Goal: Check status: Check status

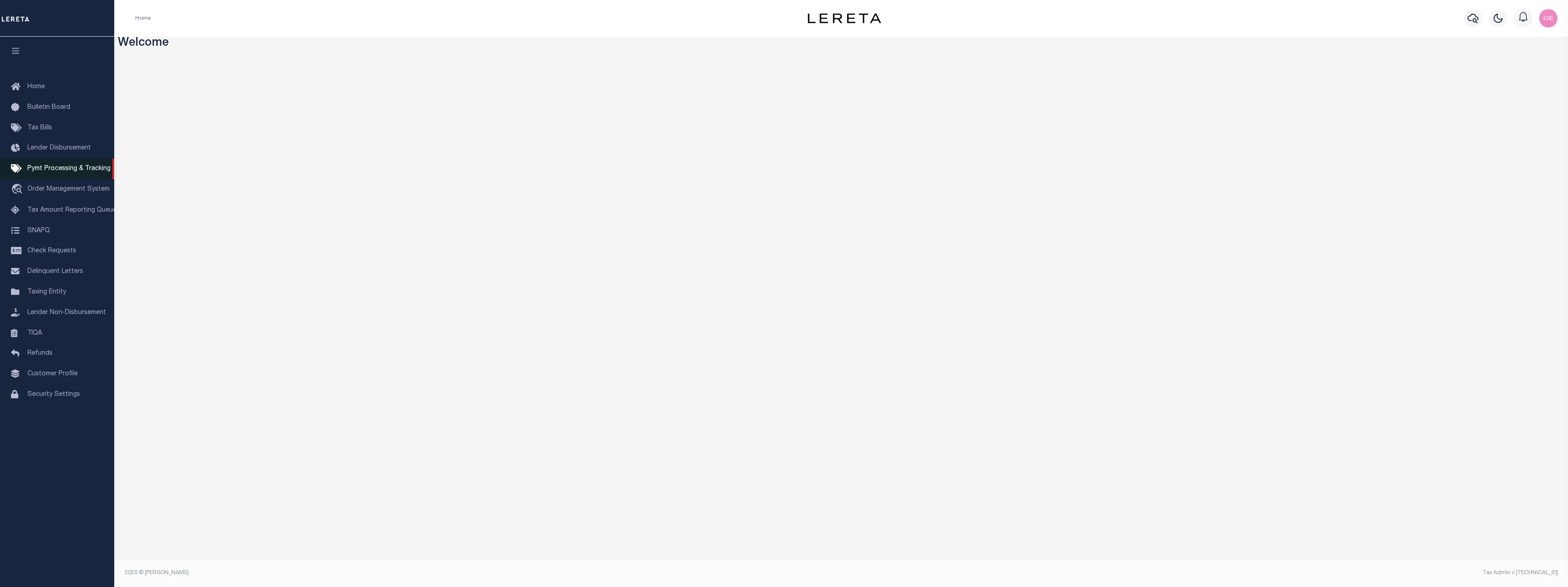
click at [80, 172] on span "Pymt Processing & Tracking" at bounding box center [69, 169] width 83 height 7
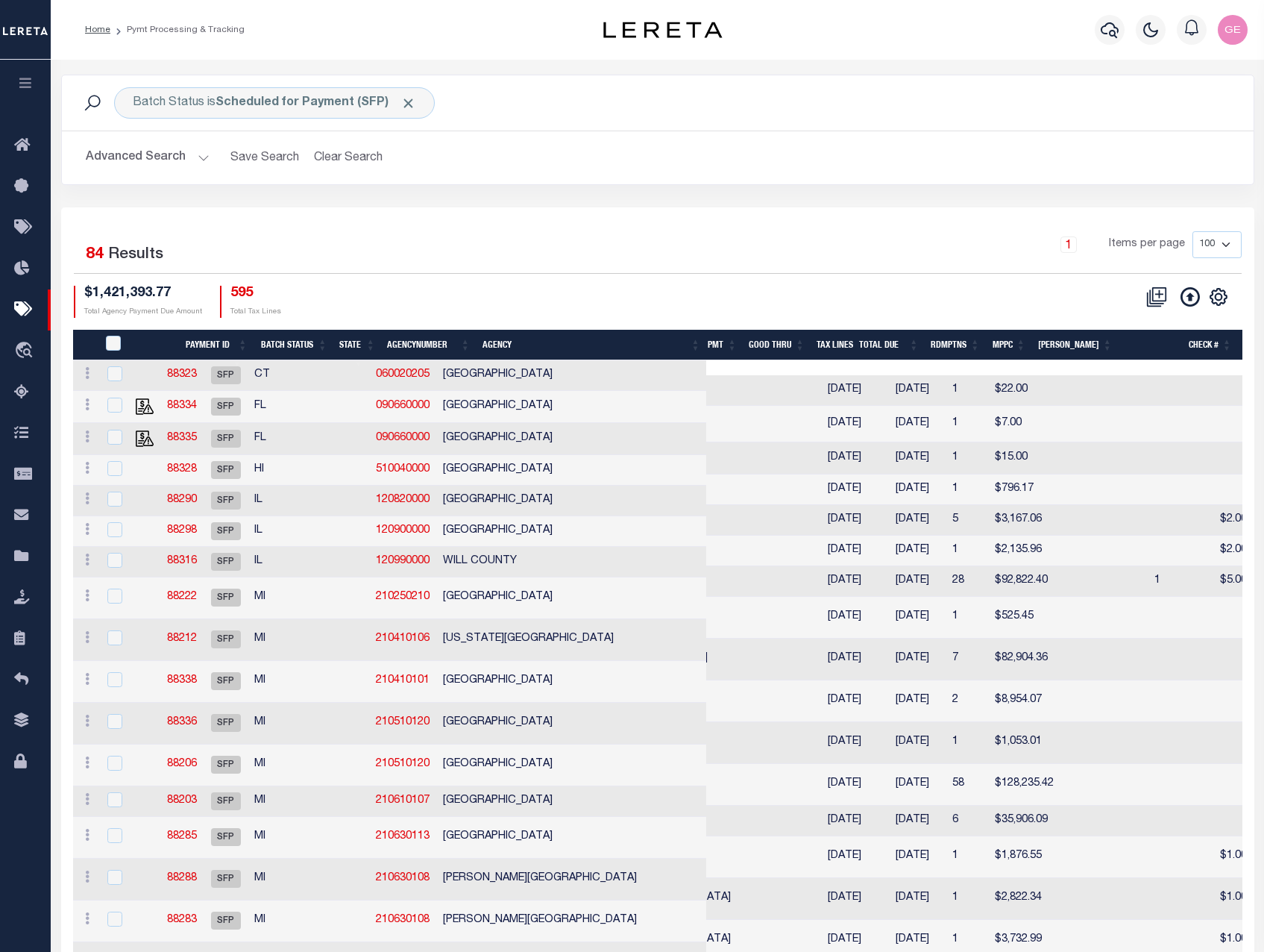
click at [749, 240] on div "1 Items per page 100 200 500 1000" at bounding box center [807, 250] width 870 height 39
click at [24, 356] on icon "travel_explore" at bounding box center [26, 352] width 24 height 20
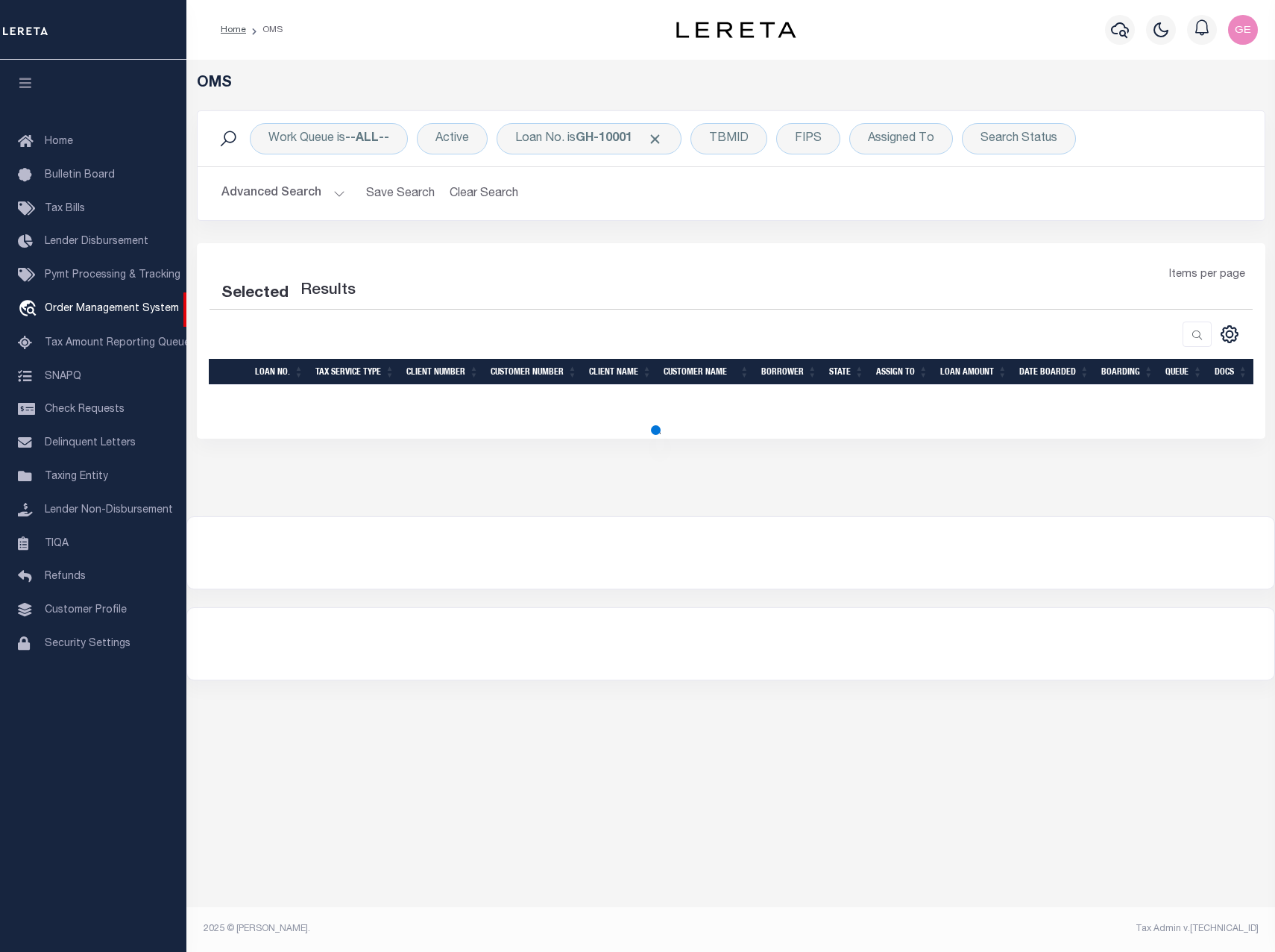
select select "200"
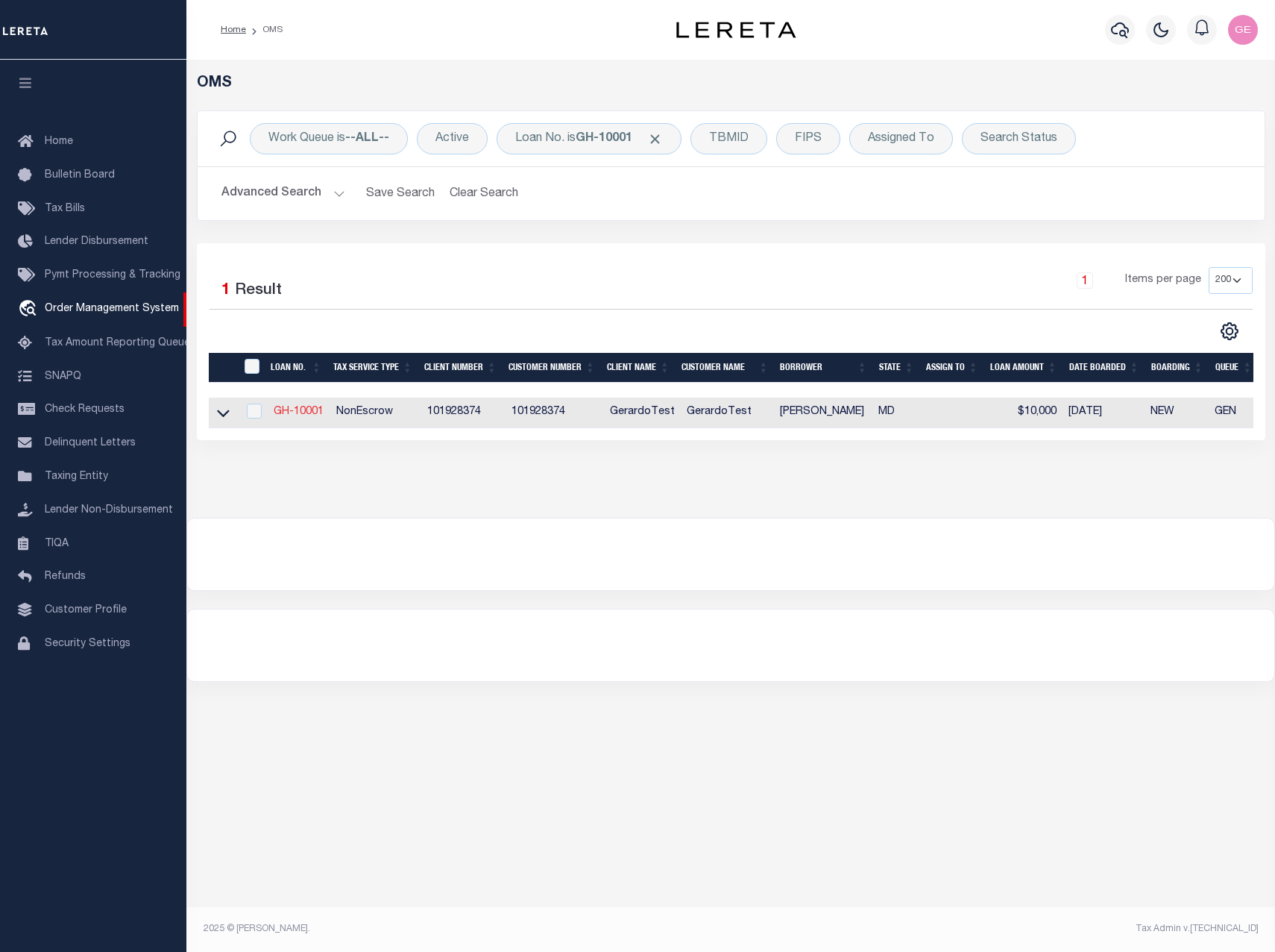
click at [308, 411] on link "GH-10001" at bounding box center [298, 411] width 50 height 11
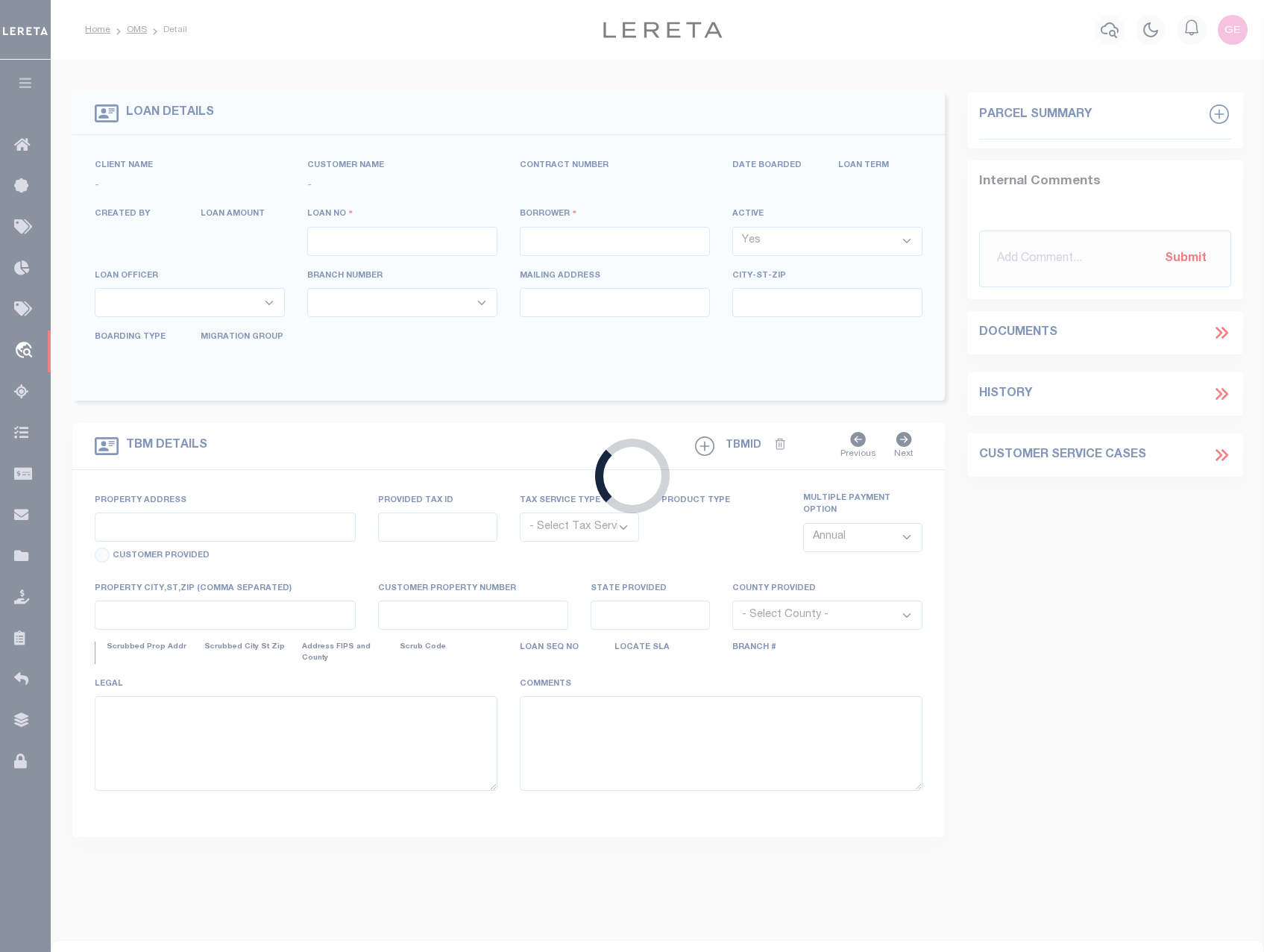
type input "GH-10001"
type input "Herrera D Gerardo"
select select
type input "09/23/2025"
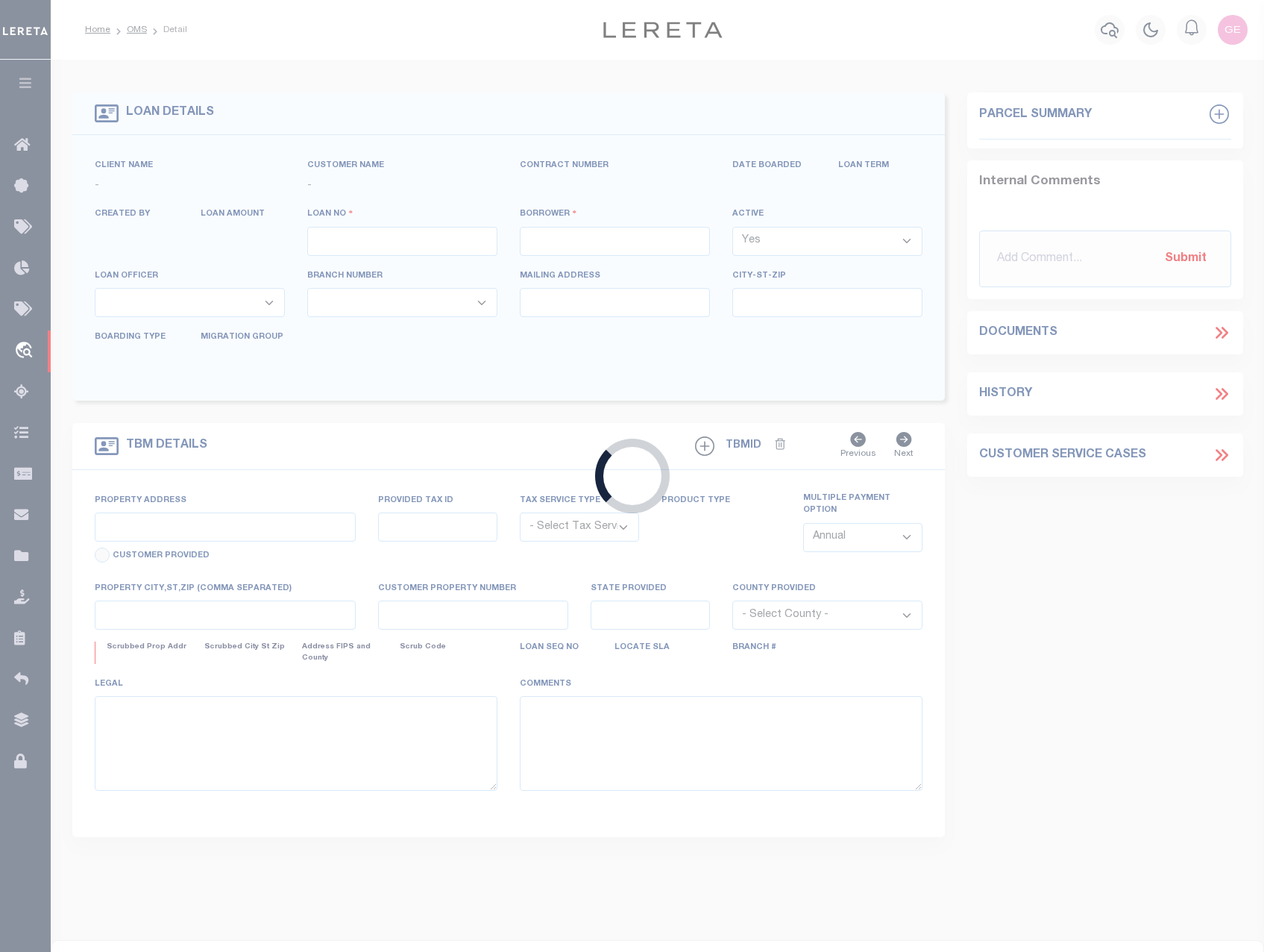
select select "500"
select select "10"
select select "NonEscrow"
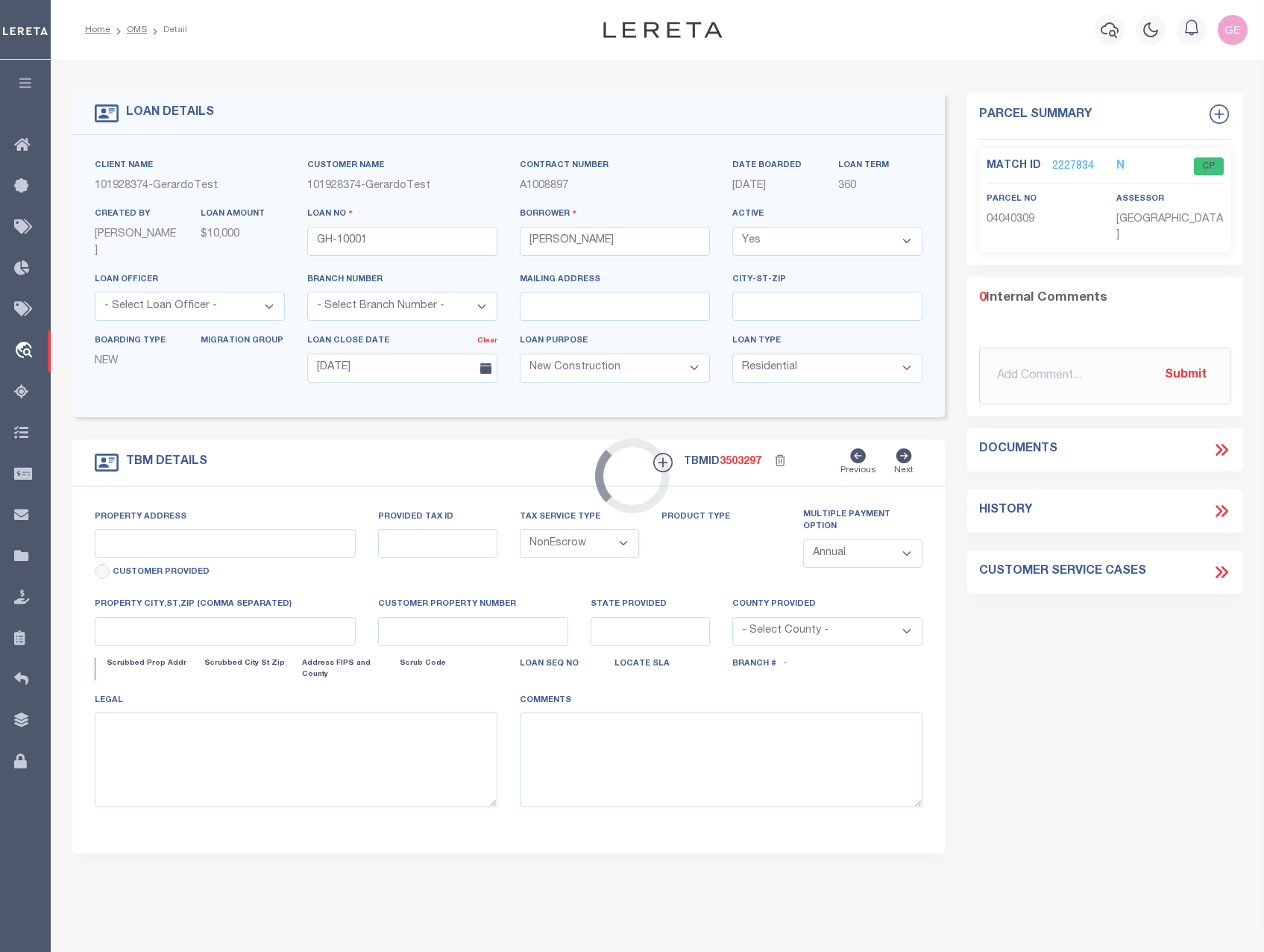
type input "1604 CYNTHIA CT"
type input "JARRETTSVILLE MD 21084-1509"
type input "MD"
select select
select select "2"
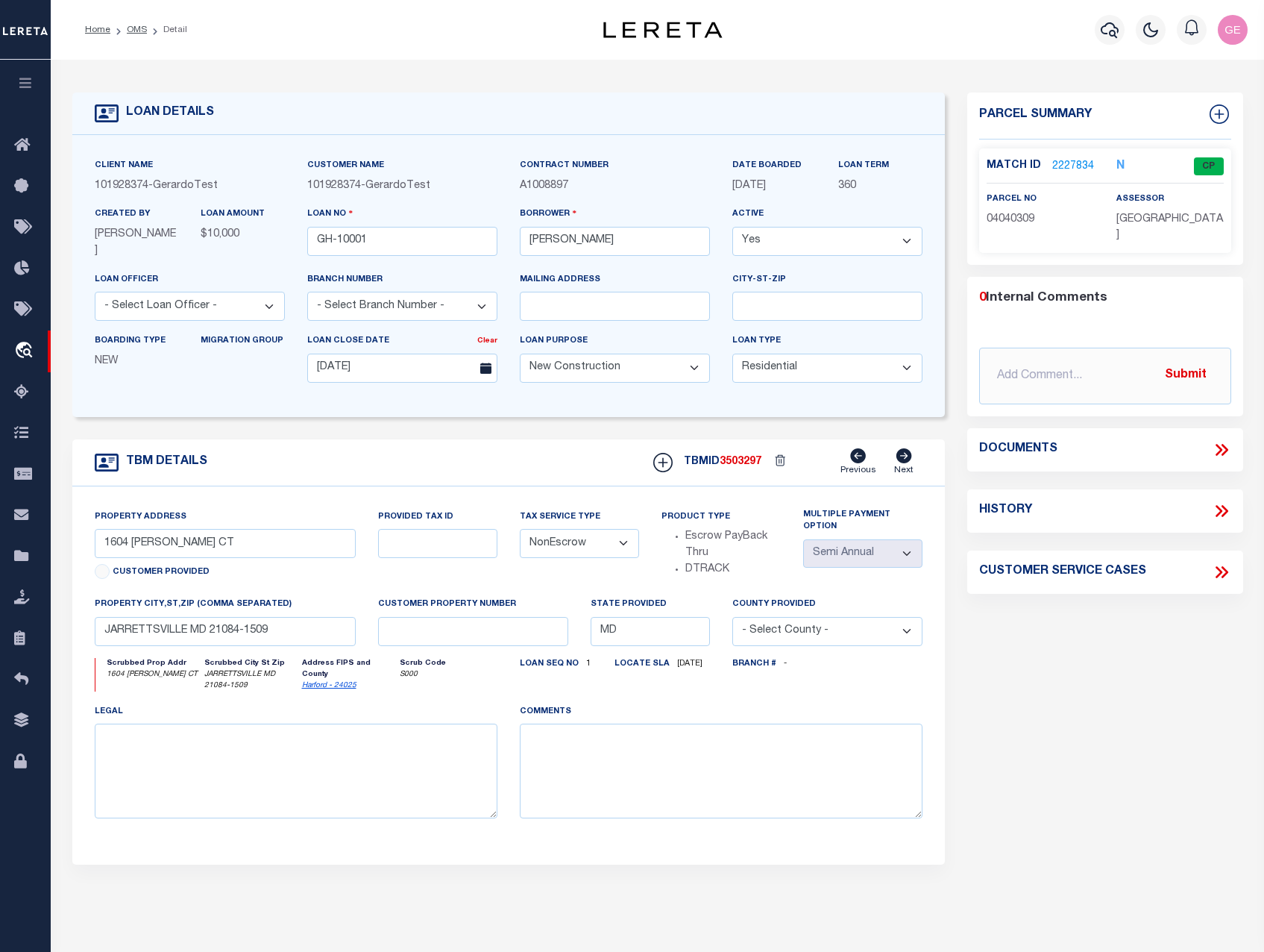
click at [1073, 164] on link "2227834" at bounding box center [1073, 167] width 42 height 16
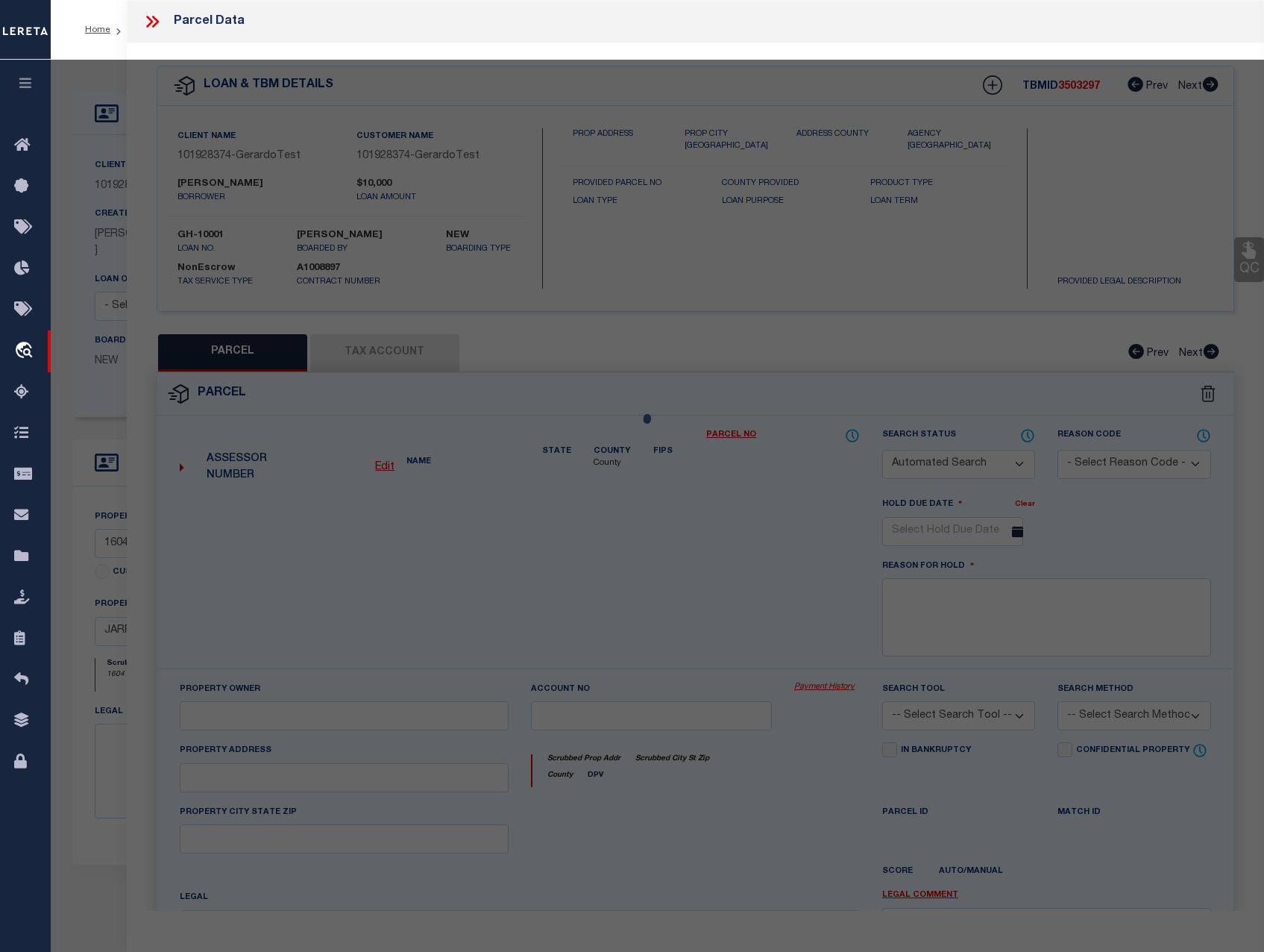
checkbox input "false"
select select "CP"
type input "SONDRA NOVO"
select select "ATL"
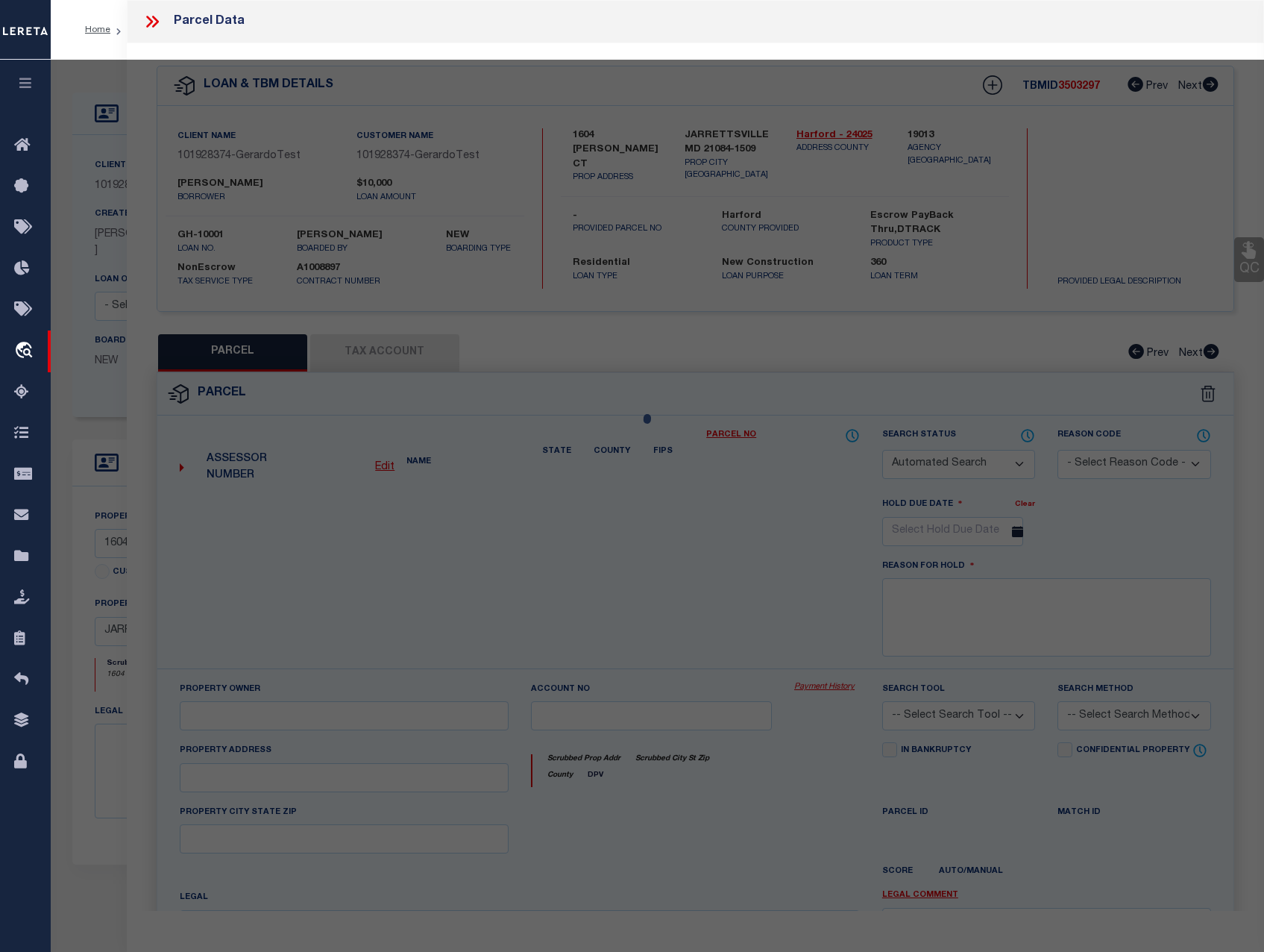
select select "ADD"
type input "1604 CYNTHIA CT"
checkbox input "false"
type input "JARRETTSVILLE, MD 21084"
type textarea "LOT 127 1.64 AC 1604 CYNTHIA COURT ADV HILL FM S1 PT 22/52"
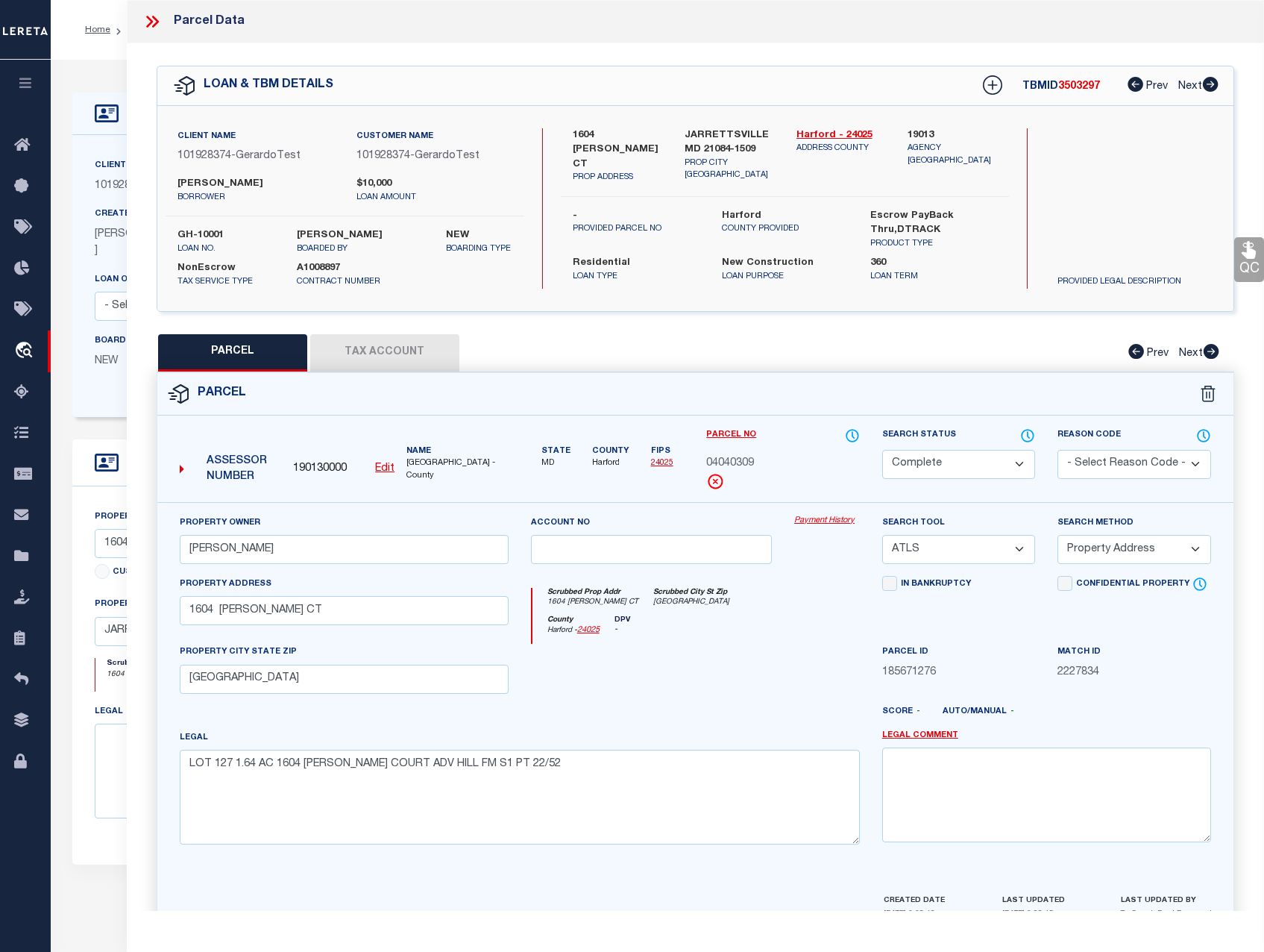
click at [819, 525] on link "Payment History" at bounding box center [827, 521] width 66 height 13
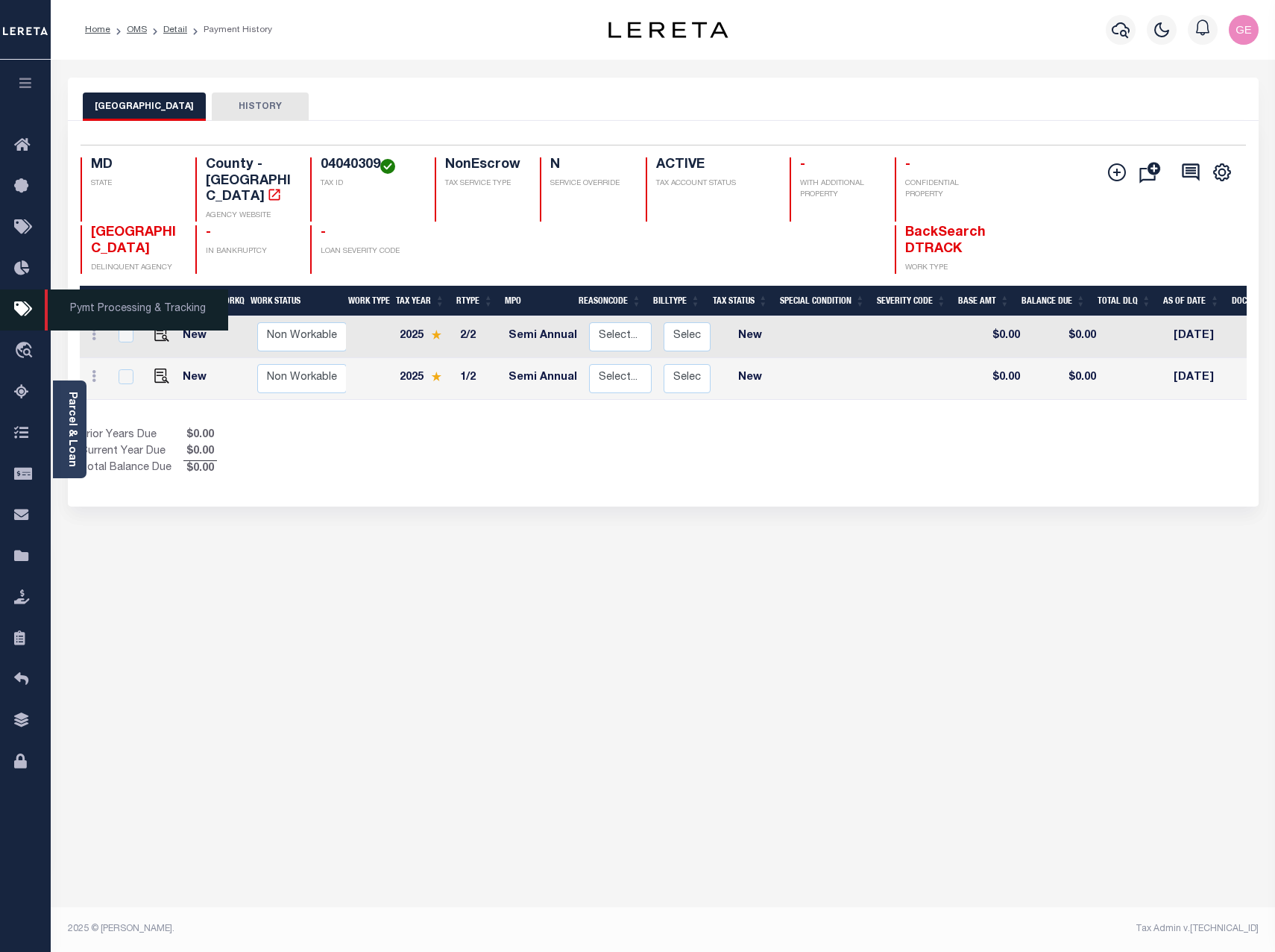
click at [43, 314] on link "Pymt Processing & Tracking" at bounding box center [25, 309] width 51 height 41
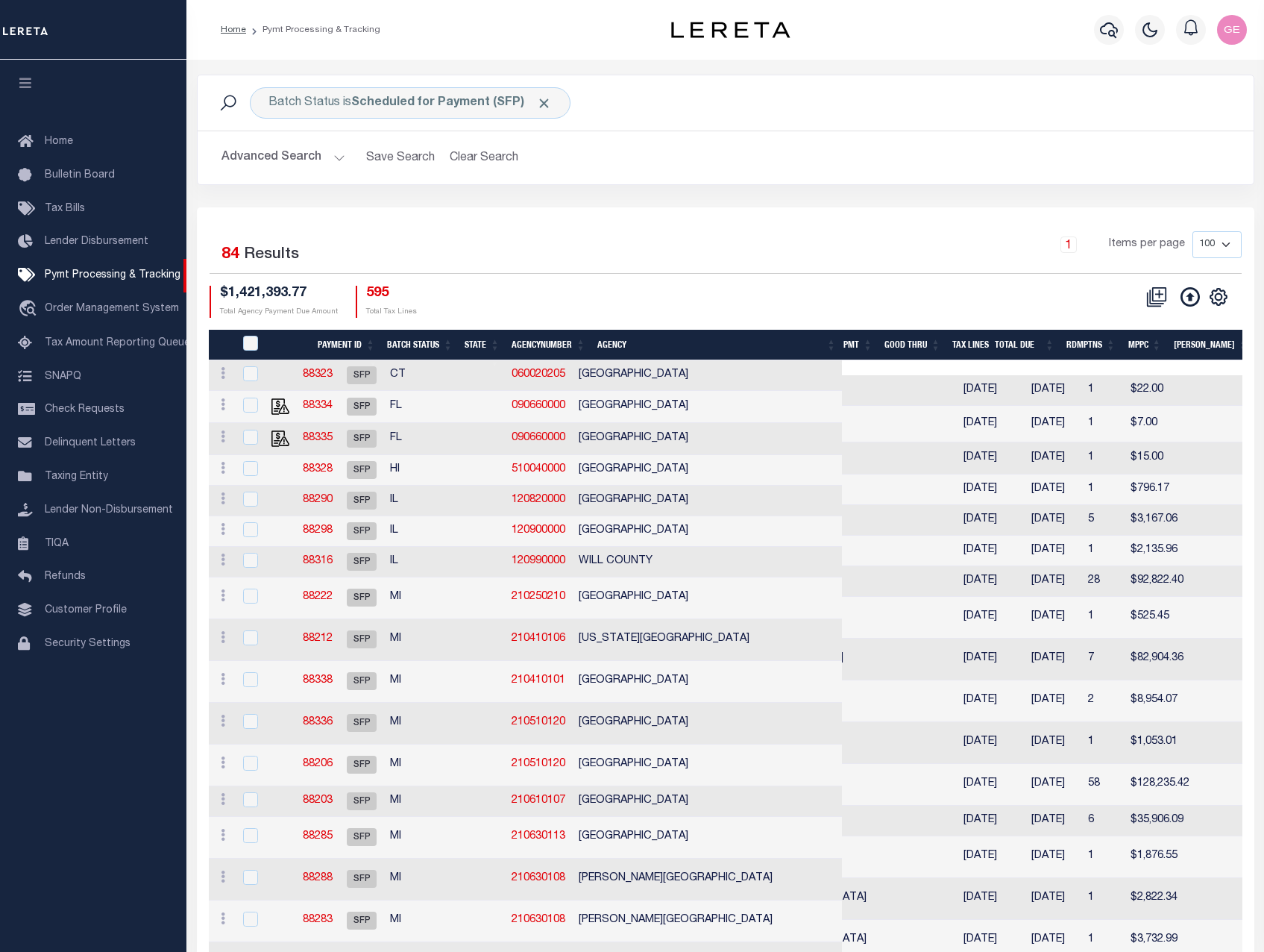
click at [1228, 246] on select "100 200 500 1000" at bounding box center [1217, 244] width 50 height 27
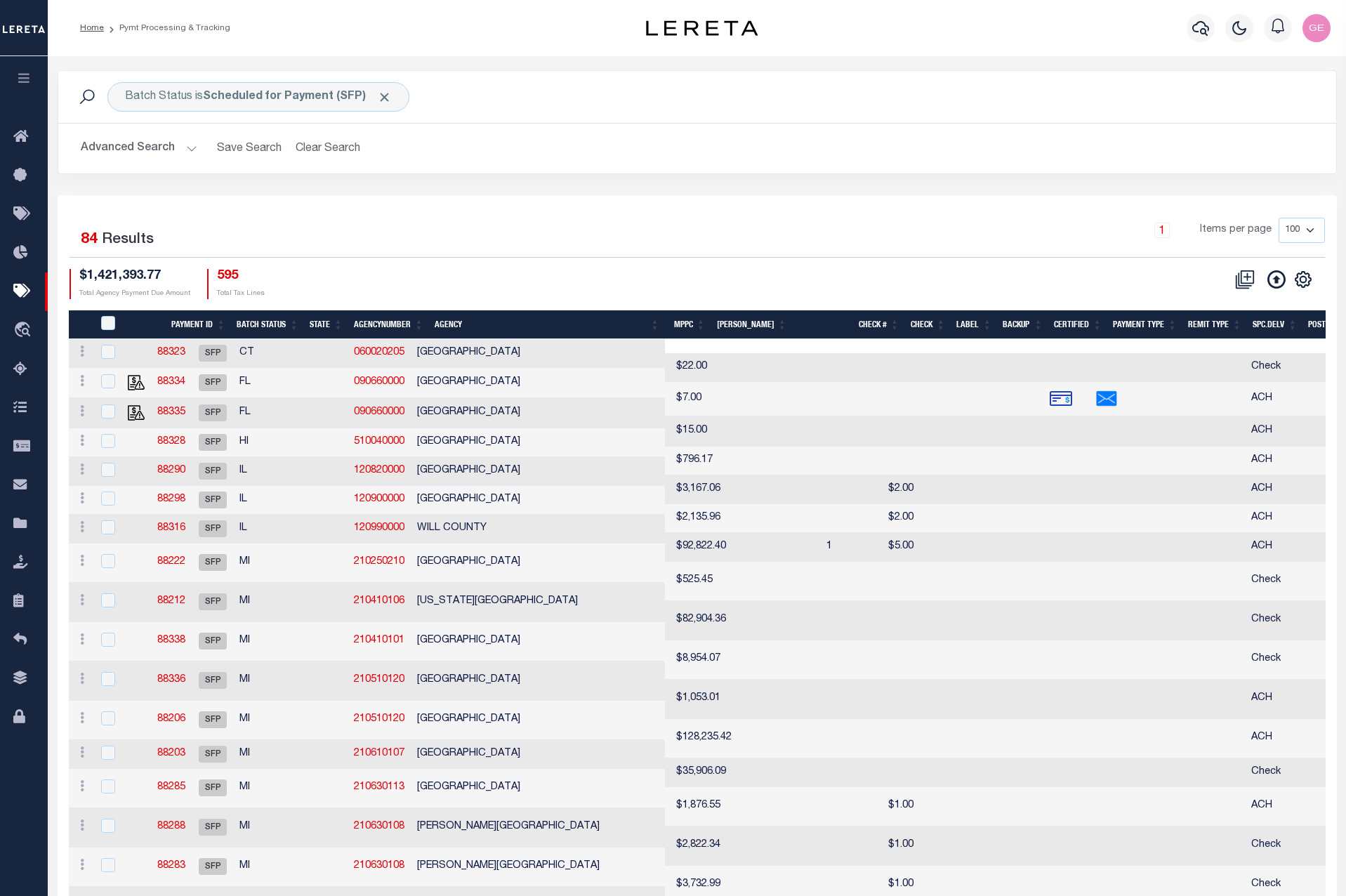
scroll to position [0, 427]
